Goal: Task Accomplishment & Management: Use online tool/utility

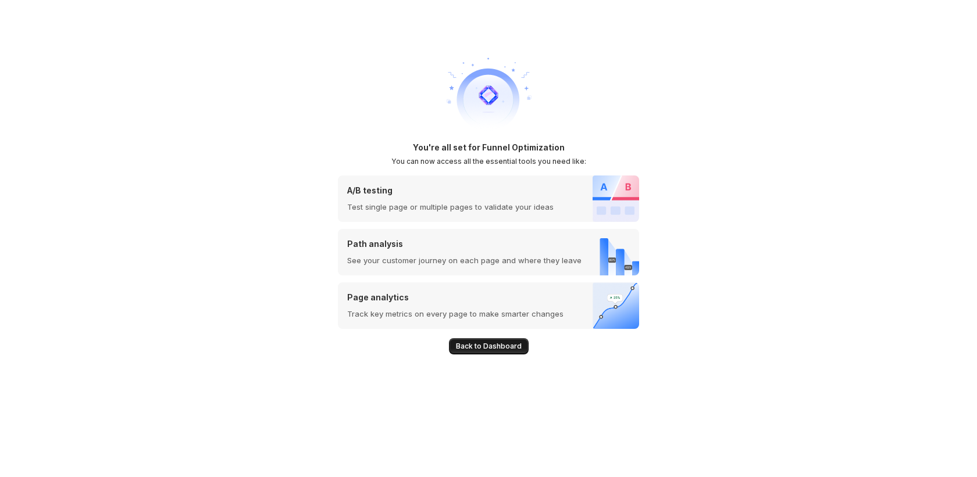
click at [492, 345] on span "Back to Dashboard" at bounding box center [489, 346] width 66 height 9
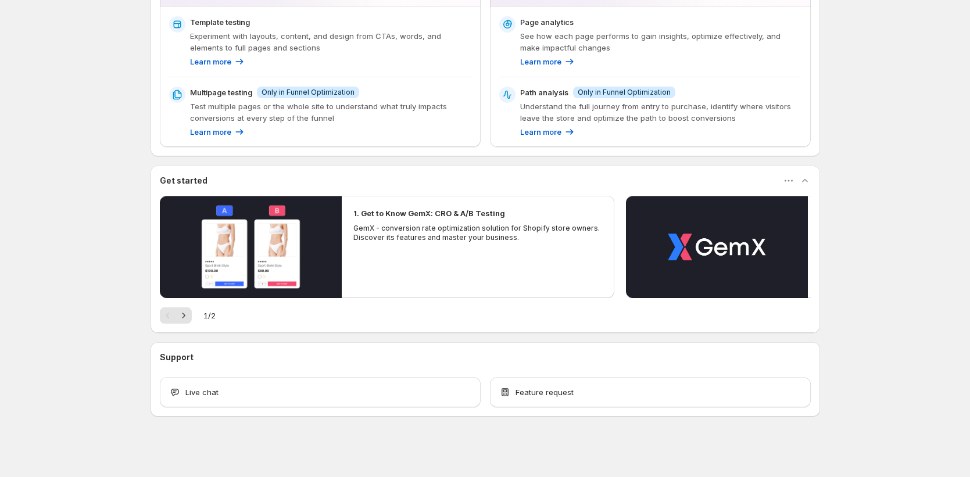
scroll to position [181, 0]
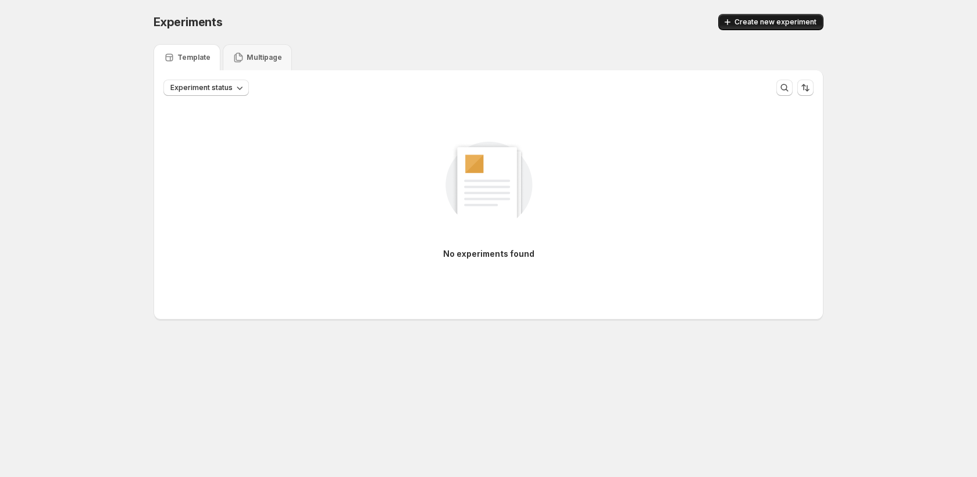
click at [789, 26] on span "Create new experiment" at bounding box center [775, 21] width 82 height 9
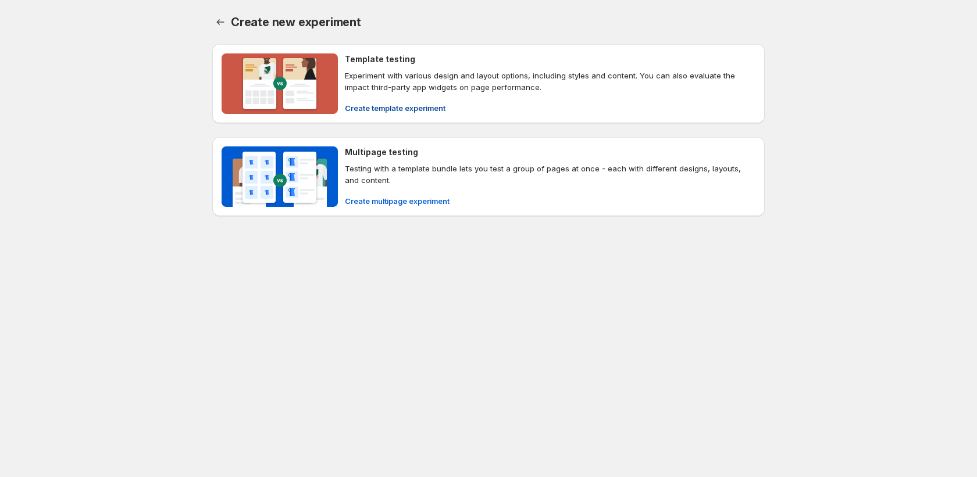
click at [403, 107] on span "Create template experiment" at bounding box center [395, 108] width 101 height 12
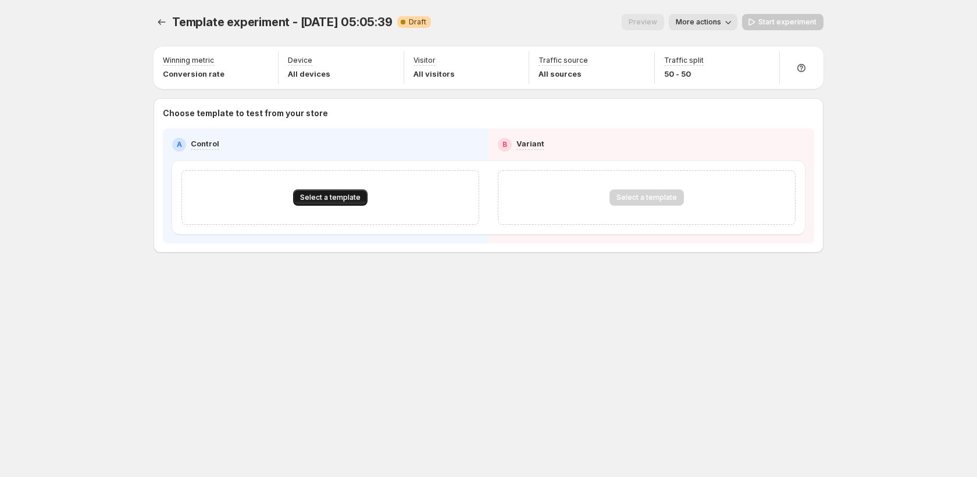
click at [324, 191] on button "Select a template" at bounding box center [330, 198] width 74 height 16
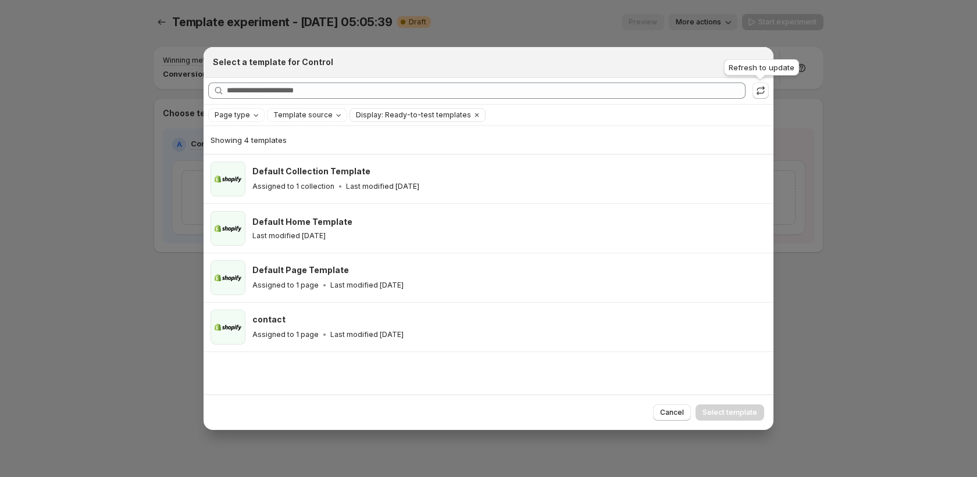
click at [756, 57] on div "Refresh to update" at bounding box center [761, 70] width 80 height 26
click at [848, 83] on div at bounding box center [488, 238] width 977 height 477
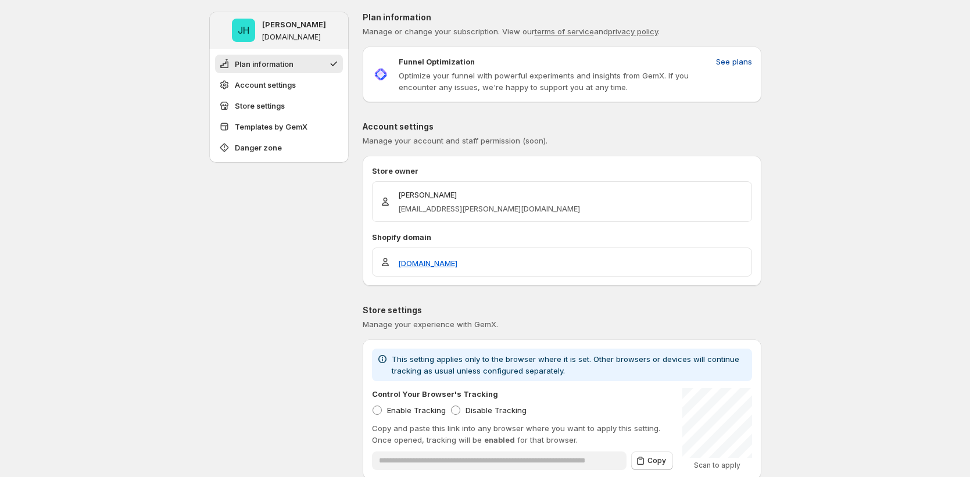
click at [739, 65] on span "See plans" at bounding box center [734, 62] width 36 height 12
